Goal: Find specific page/section: Find specific page/section

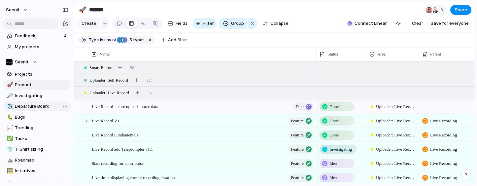
click at [29, 108] on span "Departure Board" at bounding box center [41, 106] width 53 height 7
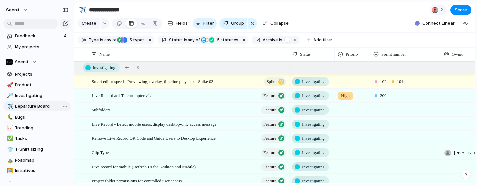
type input "**********"
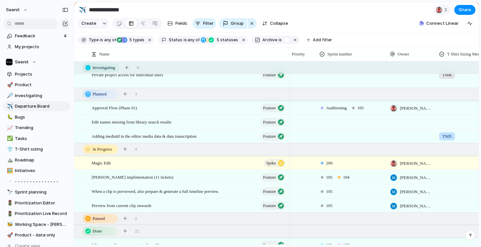
scroll to position [0, 89]
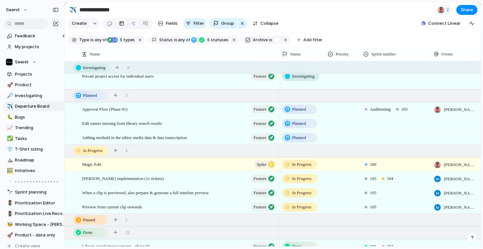
drag, startPoint x: 73, startPoint y: 113, endPoint x: 64, endPoint y: 113, distance: 8.9
